Goal: Download file/media

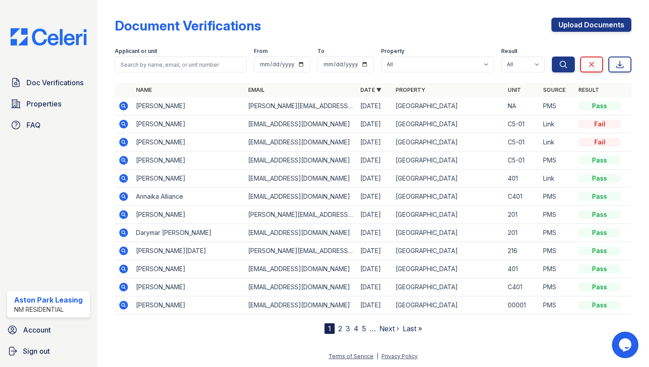
click at [124, 103] on icon at bounding box center [123, 106] width 9 height 9
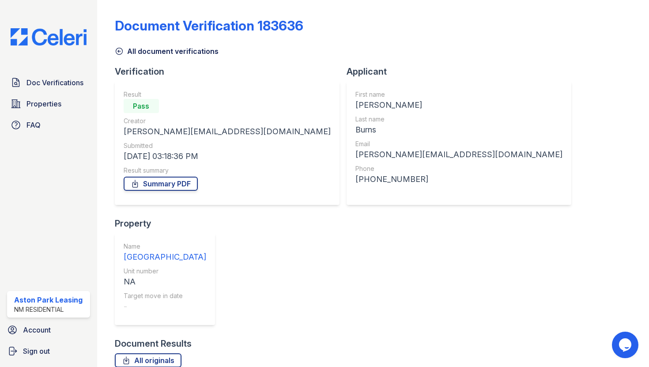
scroll to position [70, 0]
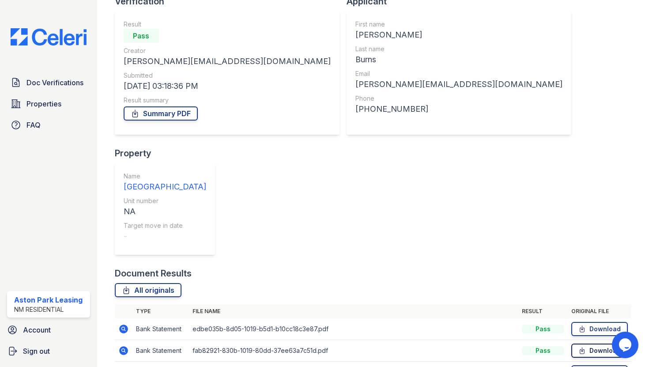
click at [588, 344] on link "Download" at bounding box center [599, 351] width 57 height 14
click at [580, 367] on icon at bounding box center [582, 372] width 4 height 6
